Goal: Find specific page/section: Find specific page/section

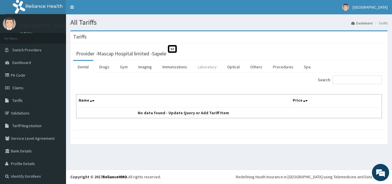
click at [209, 68] on link "Laboratory" at bounding box center [207, 67] width 28 height 12
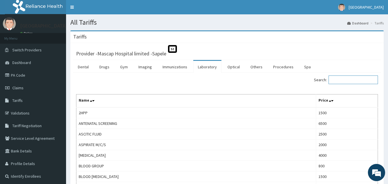
click at [352, 79] on input "Search:" at bounding box center [352, 79] width 49 height 9
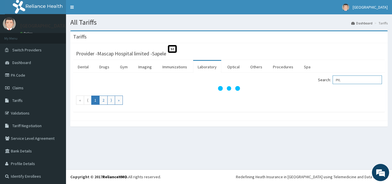
type input "PYL"
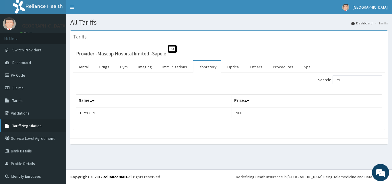
click at [19, 125] on span "Tariff Negotiation" at bounding box center [26, 125] width 29 height 5
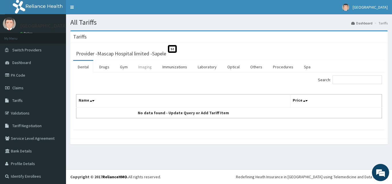
click at [145, 69] on link "Imaging" at bounding box center [145, 67] width 23 height 12
click at [25, 125] on span "Tariff Negotiation" at bounding box center [26, 125] width 29 height 5
click at [20, 126] on span "Tariff Negotiation" at bounding box center [26, 125] width 29 height 5
click at [204, 68] on link "Laboratory" at bounding box center [207, 67] width 28 height 12
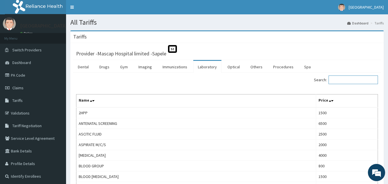
click at [354, 78] on input "Search:" at bounding box center [352, 79] width 49 height 9
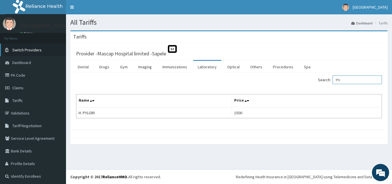
type input "PYL"
click at [13, 53] on link "Switch Providers" at bounding box center [33, 50] width 66 height 13
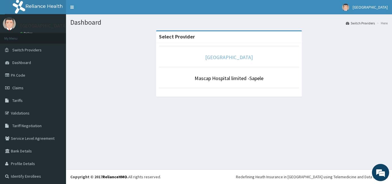
click at [218, 56] on link "[GEOGRAPHIC_DATA]" at bounding box center [229, 57] width 48 height 7
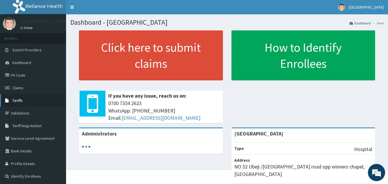
click at [23, 103] on link "Tariffs" at bounding box center [33, 100] width 66 height 13
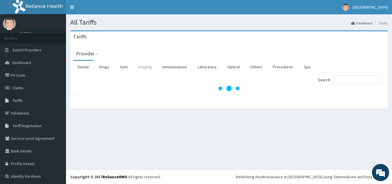
click at [143, 64] on link "Imaging" at bounding box center [145, 67] width 23 height 12
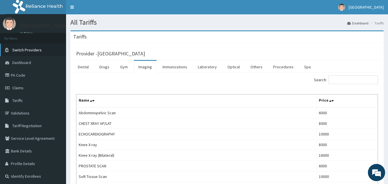
click at [27, 48] on span "Switch Providers" at bounding box center [26, 49] width 29 height 5
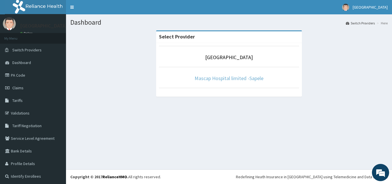
click at [195, 79] on link "Mascap Hospital limited -Sapele" at bounding box center [229, 78] width 69 height 7
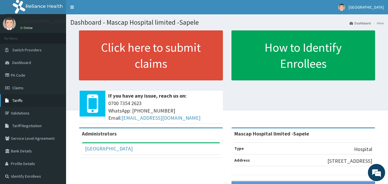
click at [26, 104] on link "Tariffs" at bounding box center [33, 100] width 66 height 13
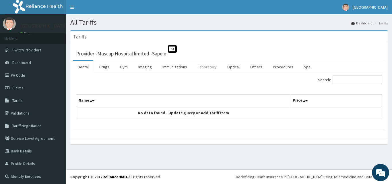
click at [209, 67] on link "Laboratory" at bounding box center [207, 67] width 28 height 12
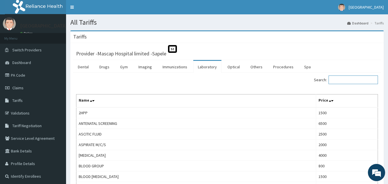
click at [356, 79] on input "Search:" at bounding box center [352, 79] width 49 height 9
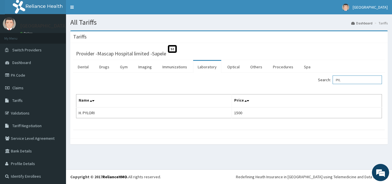
type input "PYL"
